Goal: Information Seeking & Learning: Learn about a topic

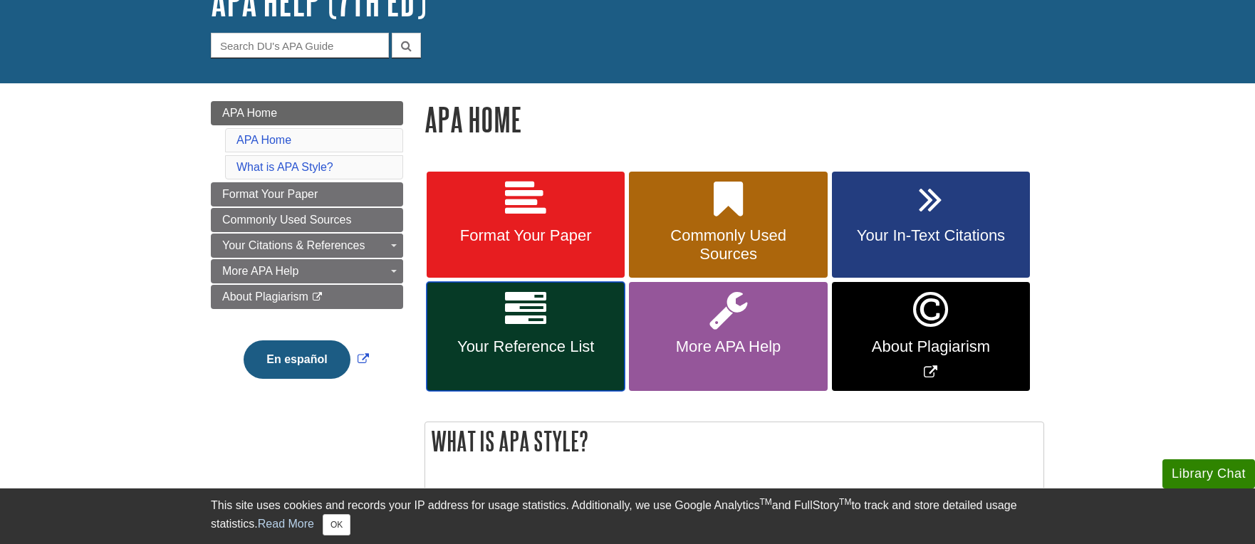
click at [496, 329] on link "Your Reference List" at bounding box center [526, 336] width 198 height 109
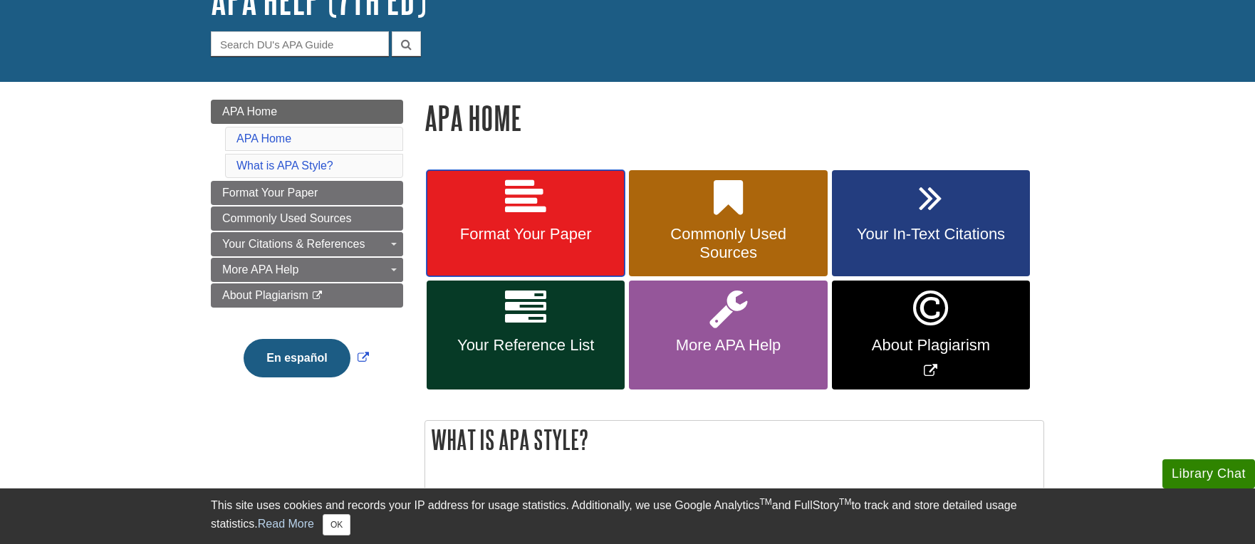
click at [535, 228] on span "Format Your Paper" at bounding box center [525, 234] width 177 height 19
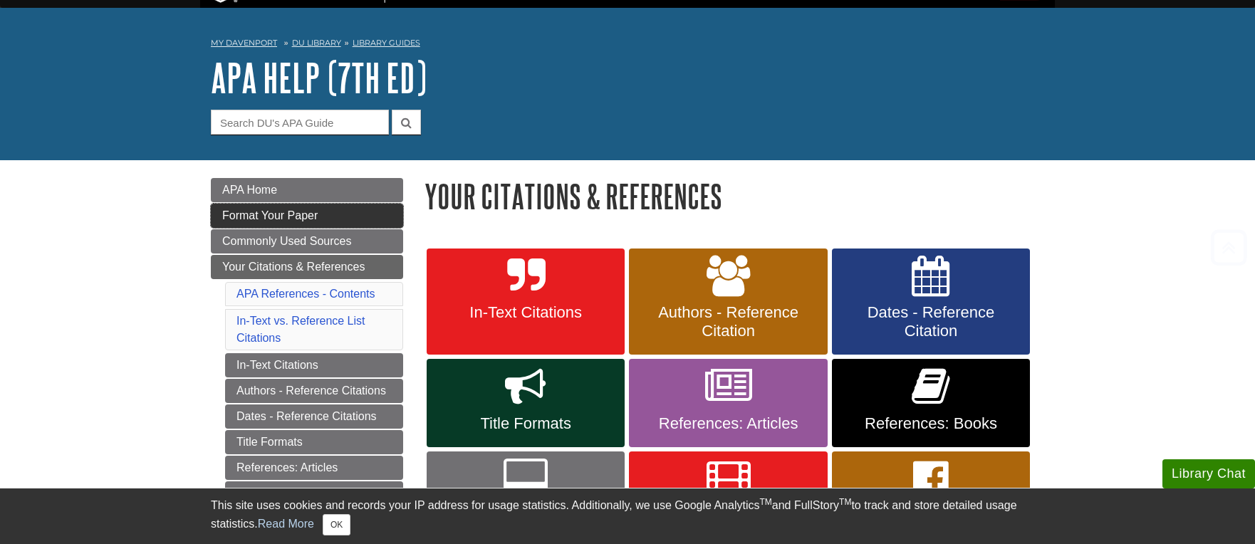
scroll to position [34, 0]
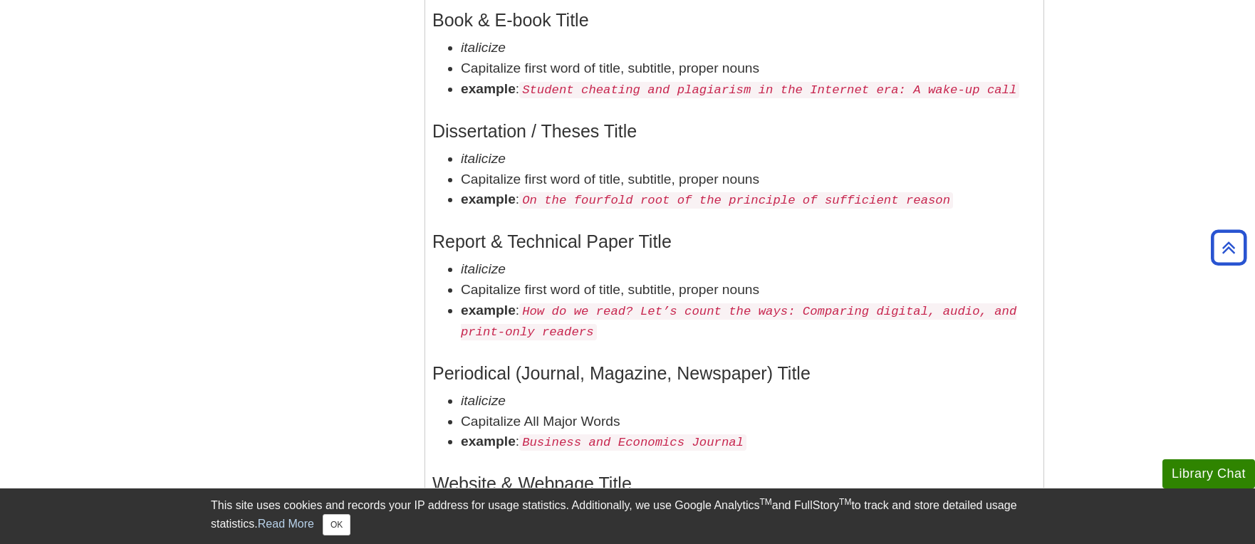
scroll to position [2471, 0]
